Goal: Communication & Community: Answer question/provide support

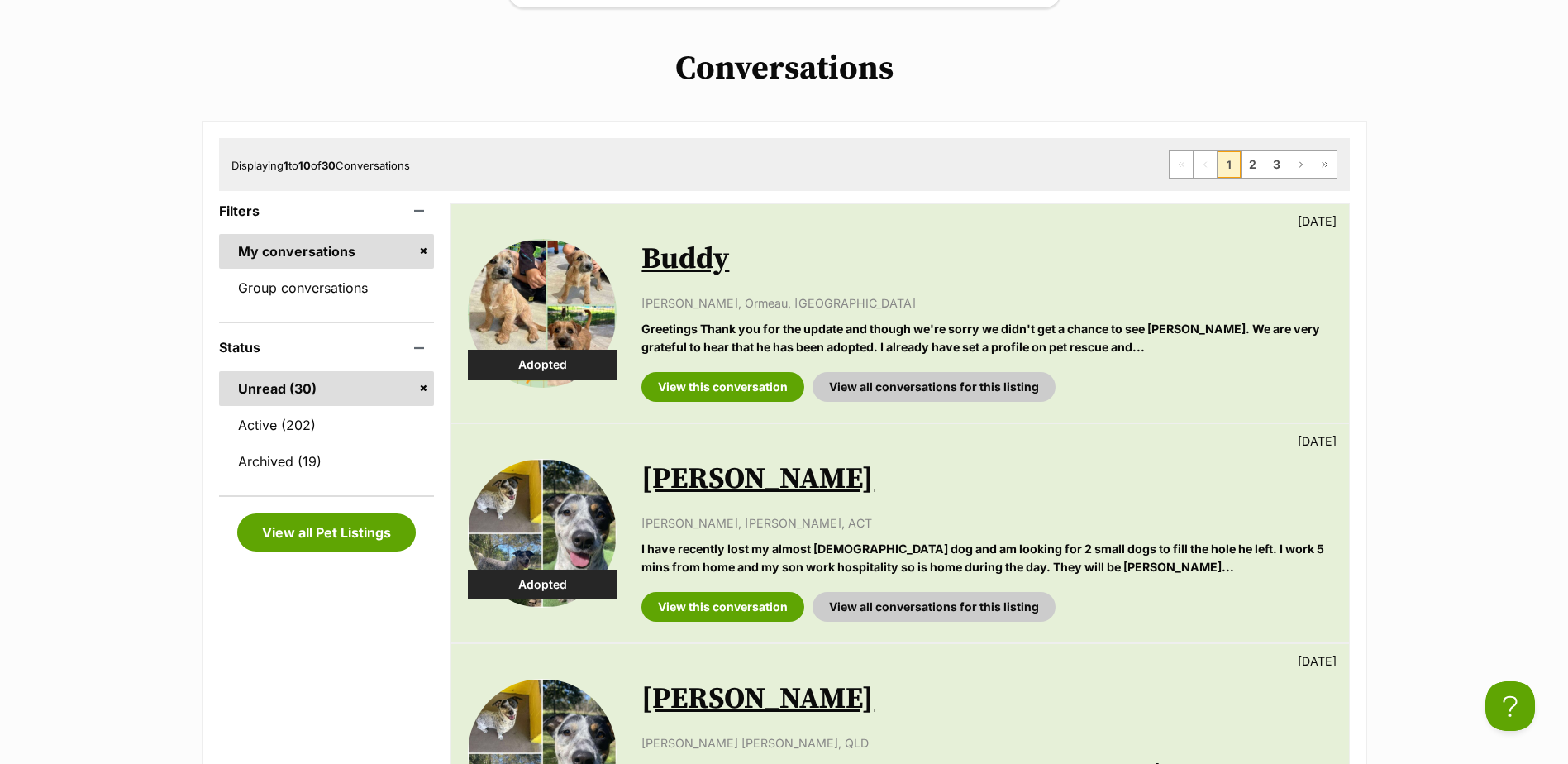
scroll to position [317, 0]
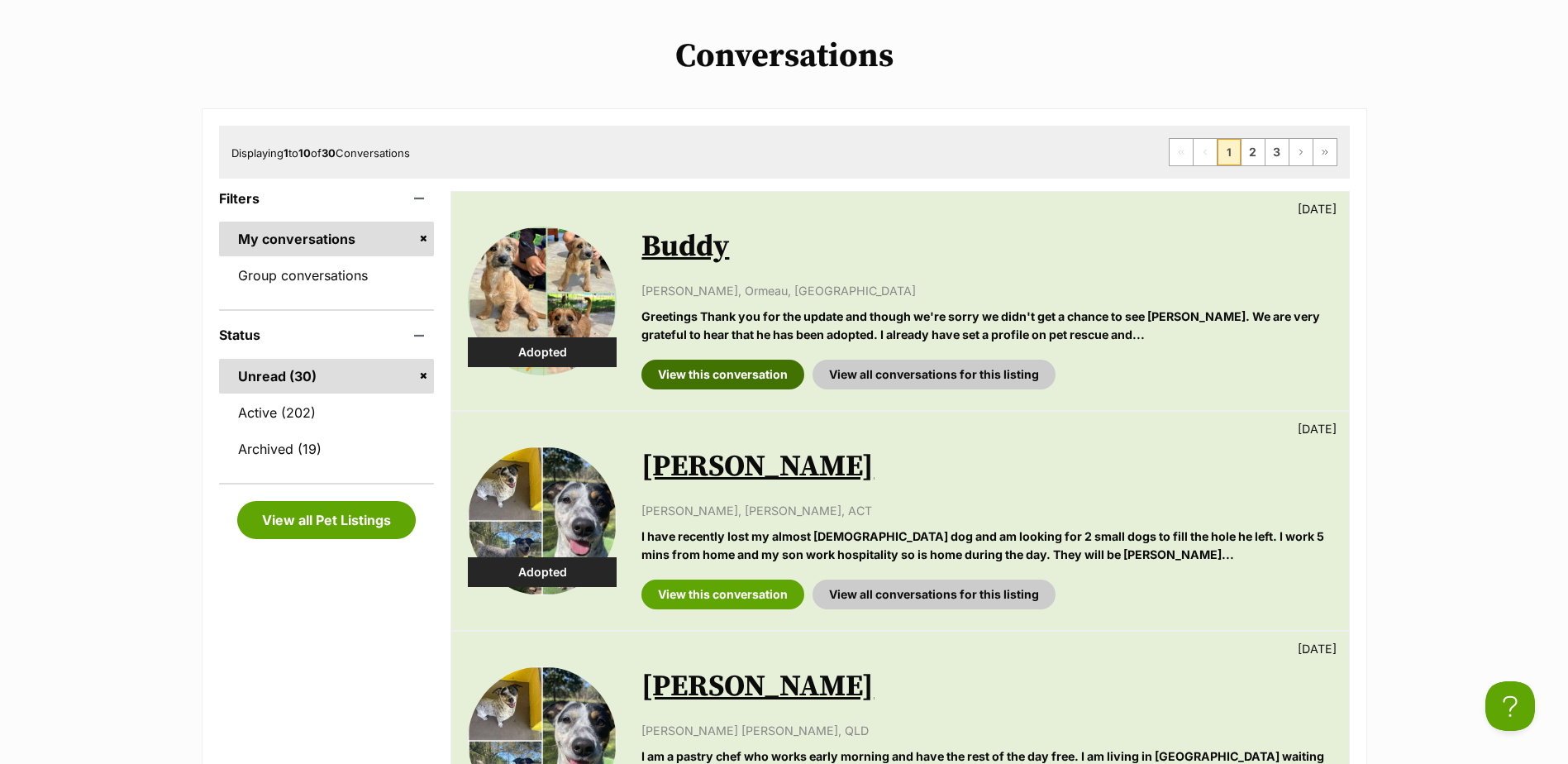
click at [772, 377] on link "View this conversation" at bounding box center [722, 374] width 163 height 30
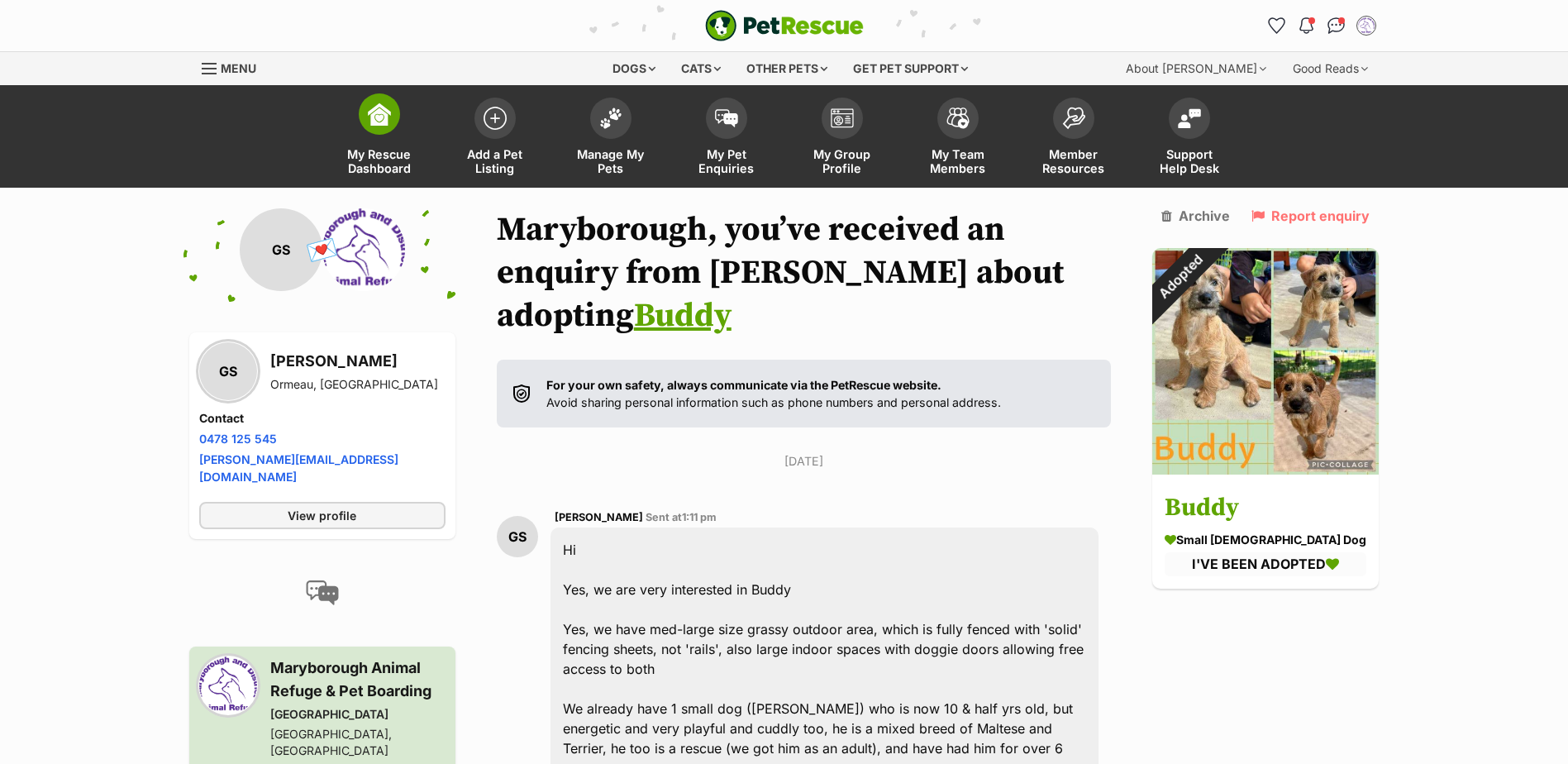
click at [397, 120] on span at bounding box center [379, 113] width 41 height 41
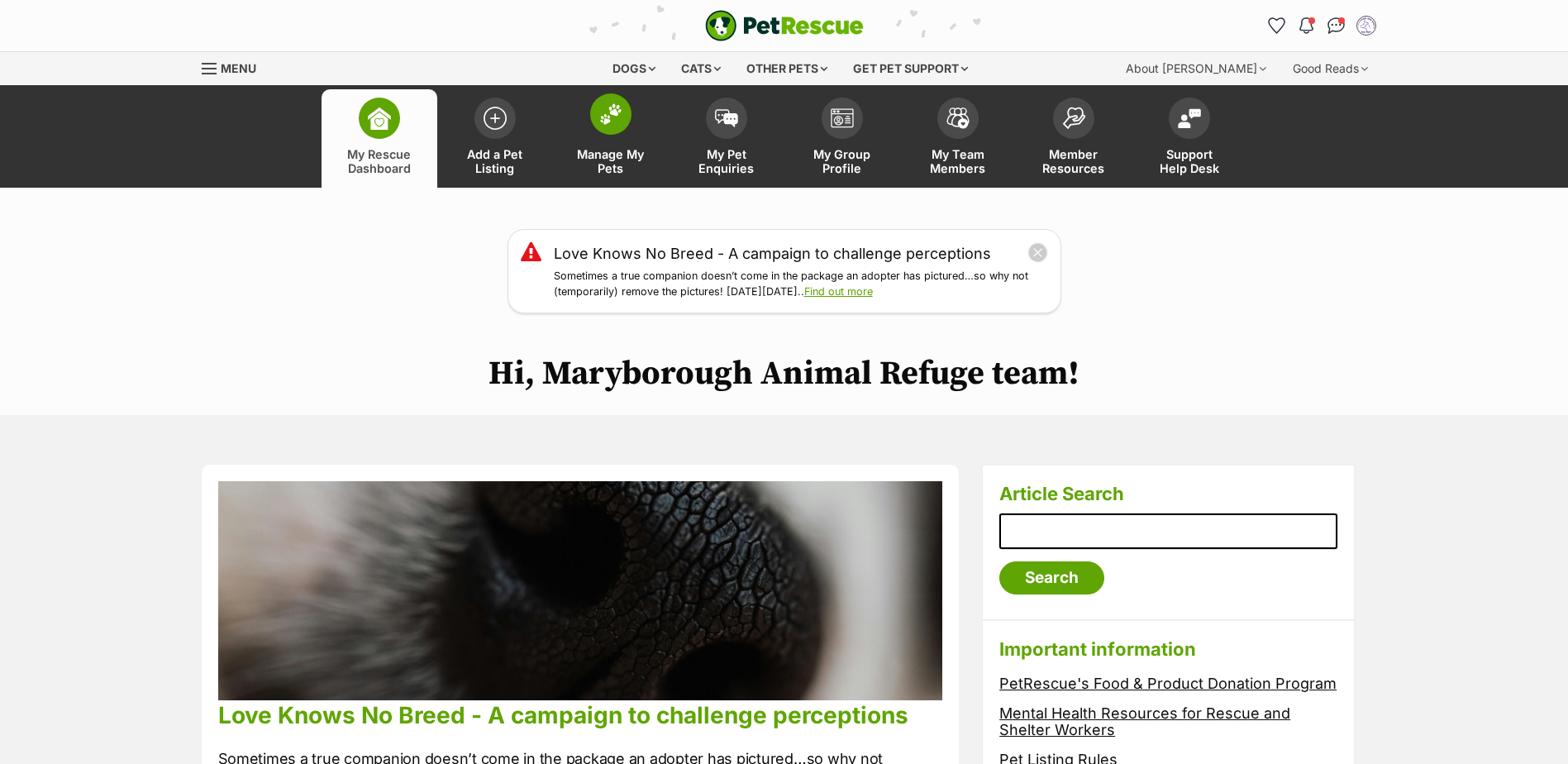
click at [618, 119] on img at bounding box center [610, 114] width 23 height 22
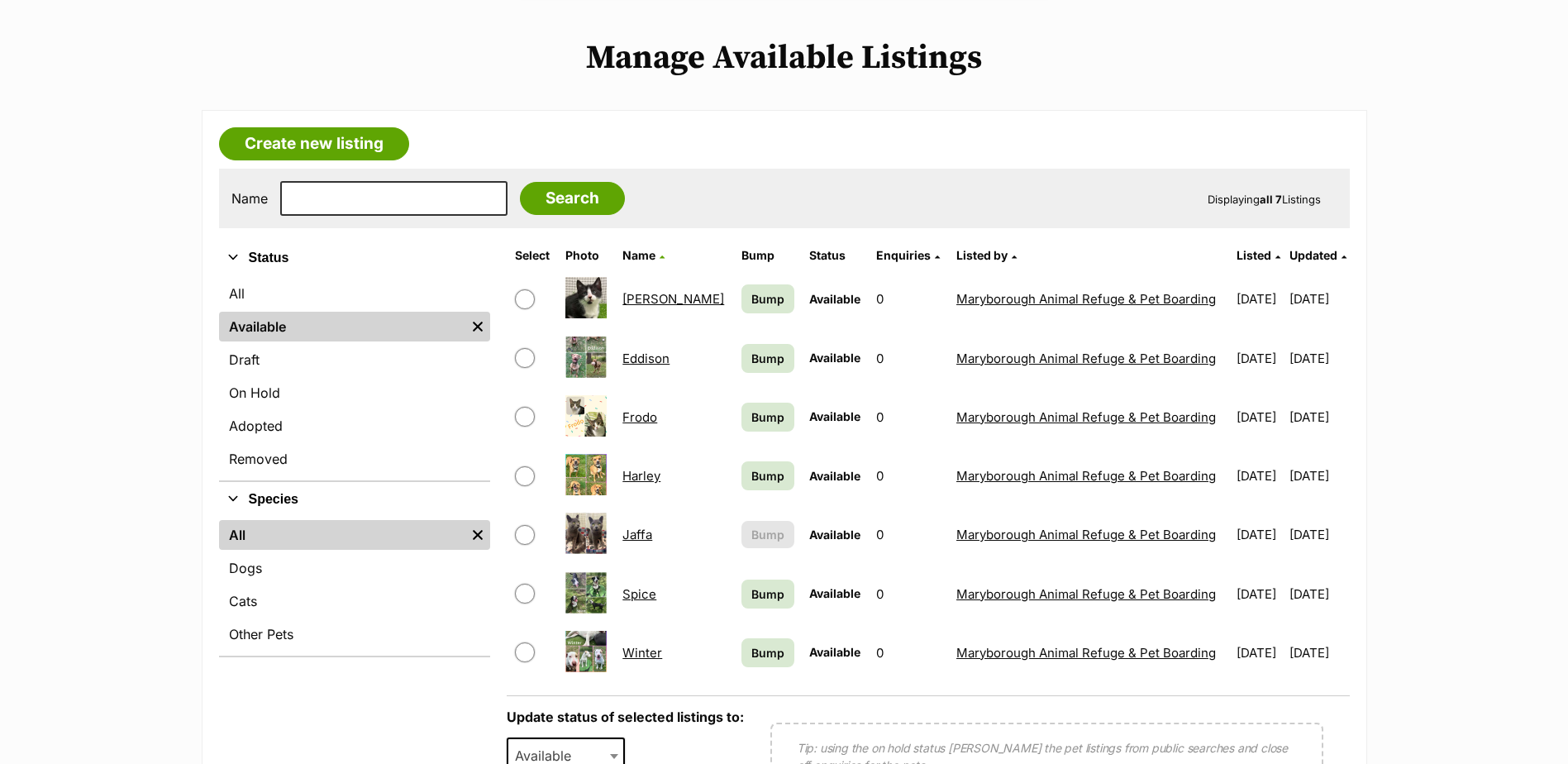
scroll to position [344, 0]
